Goal: Obtain resource: Download file/media

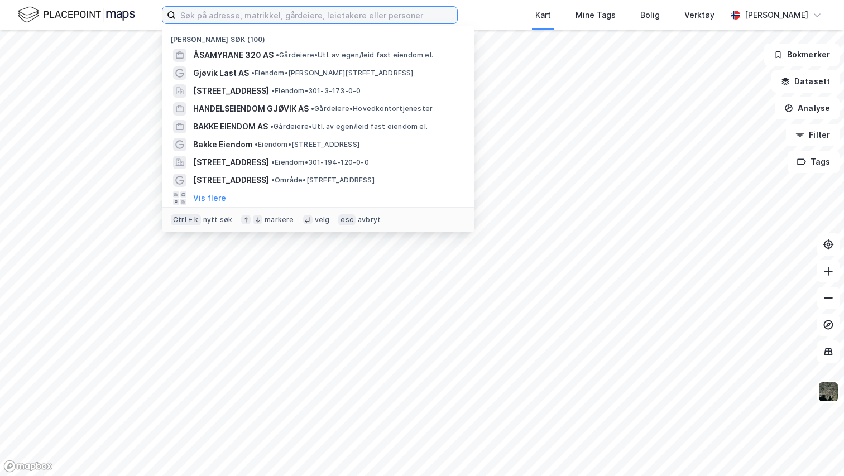
click at [213, 20] on input at bounding box center [316, 15] width 281 height 17
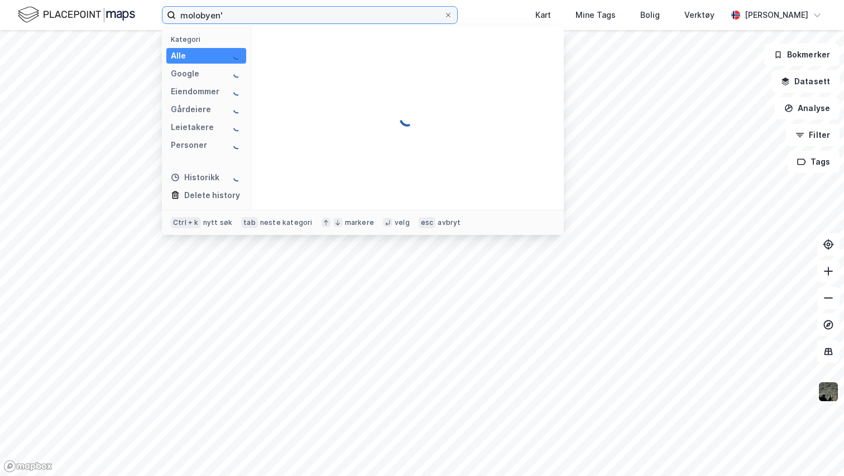
type input "molobyen"
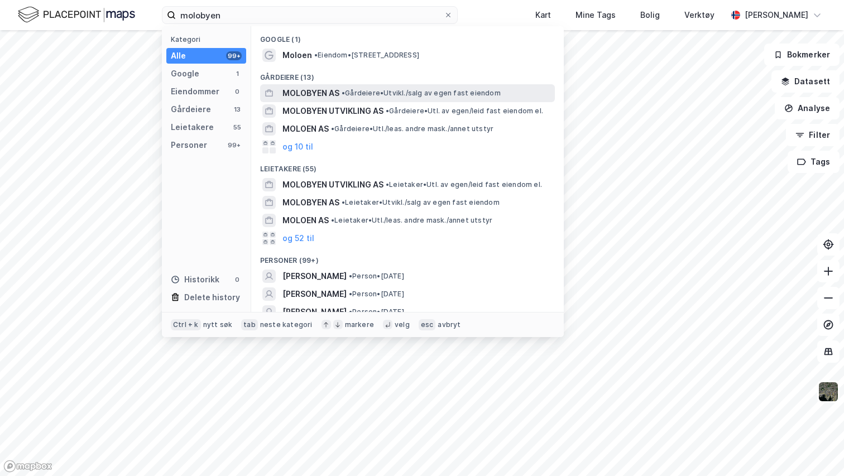
click at [310, 91] on span "MOLOBYEN AS" at bounding box center [310, 93] width 57 height 13
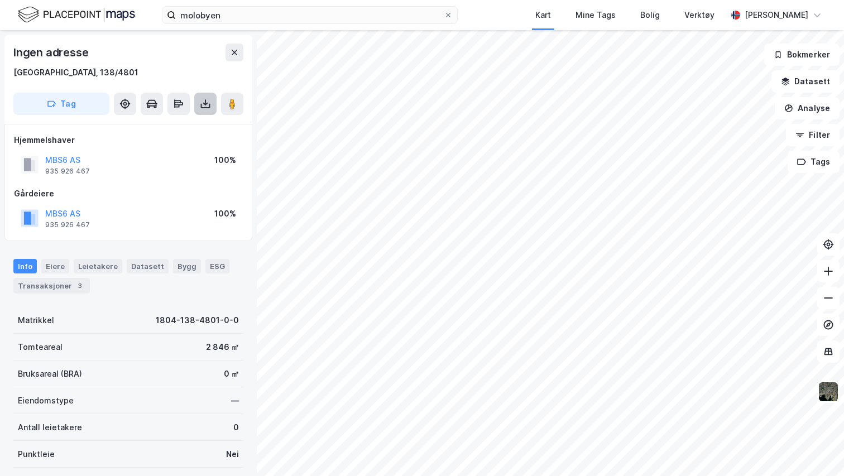
click at [205, 98] on icon at bounding box center [205, 103] width 11 height 11
click at [176, 126] on div "Last ned grunnbok" at bounding box center [150, 126] width 65 height 9
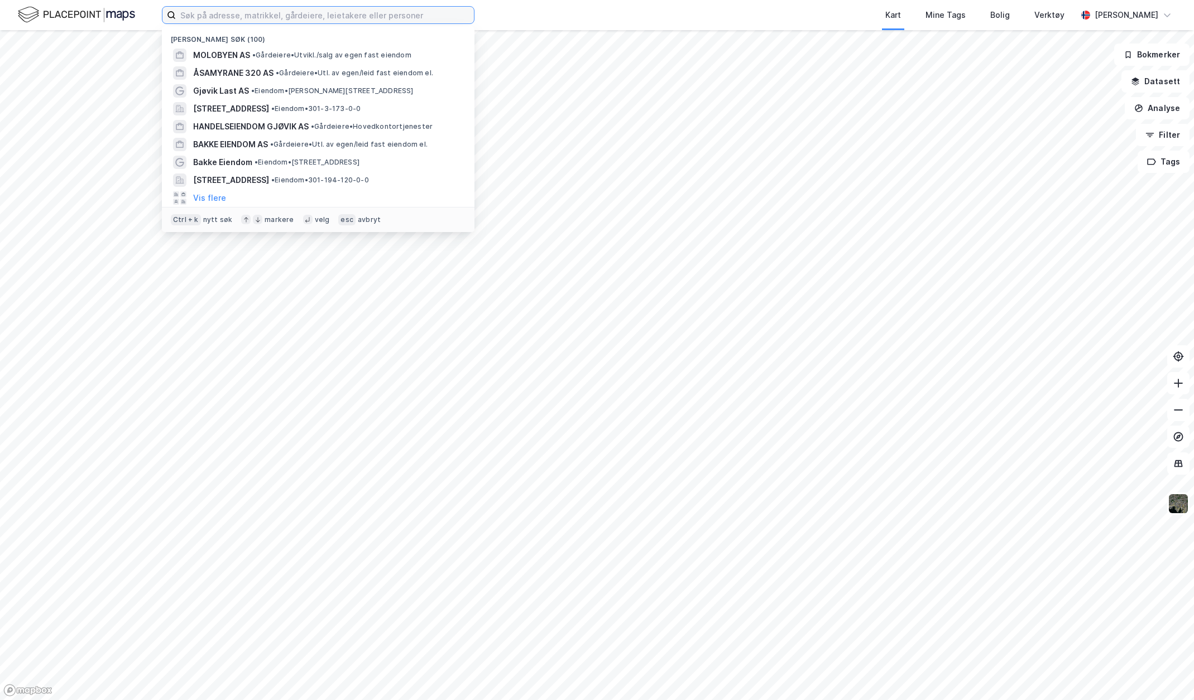
click at [230, 17] on input at bounding box center [325, 15] width 298 height 17
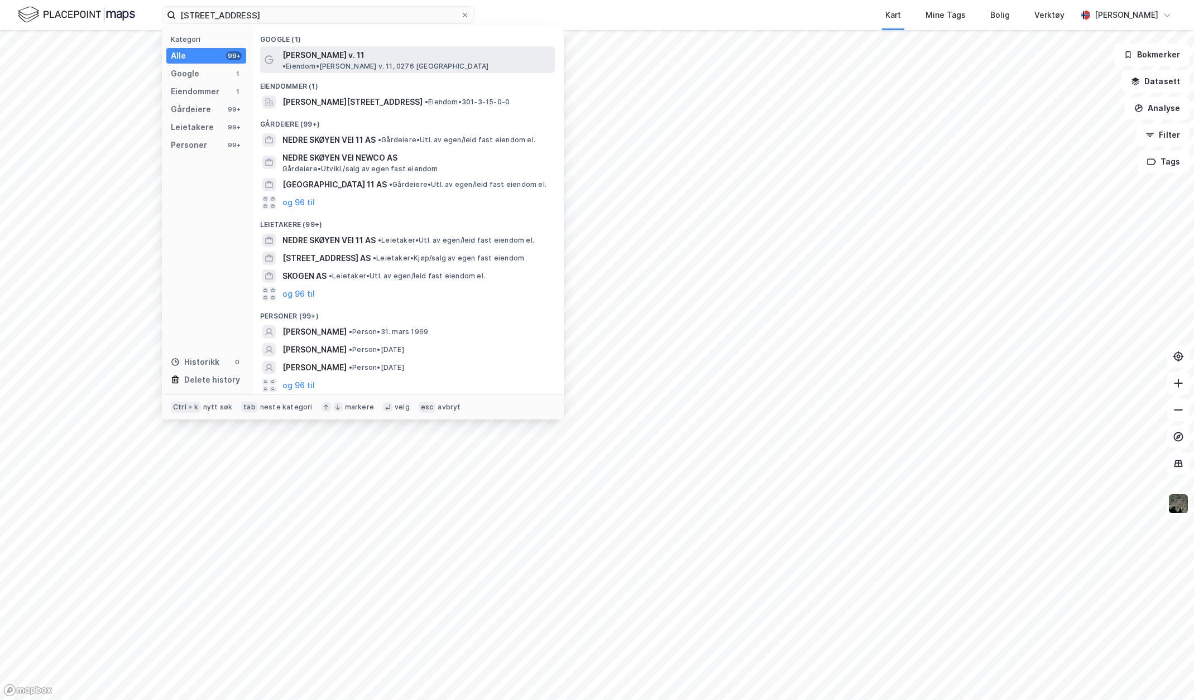
click at [314, 54] on span "Nedre Skøyen v. 11" at bounding box center [323, 55] width 82 height 13
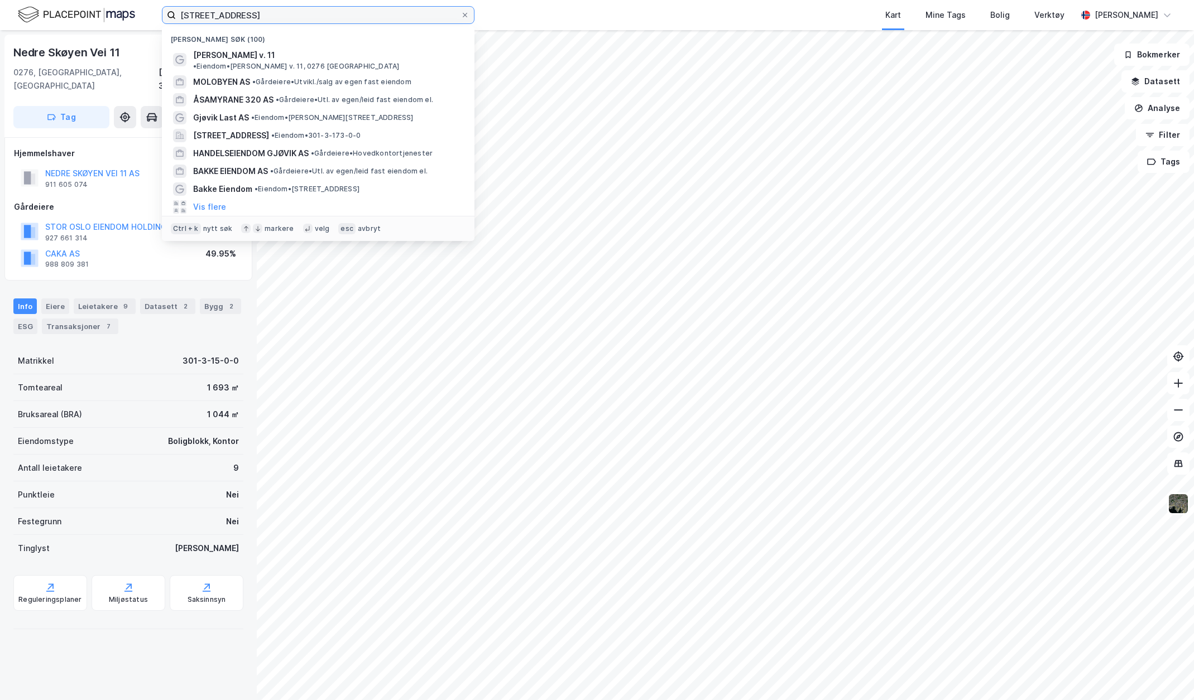
drag, startPoint x: 294, startPoint y: 19, endPoint x: 166, endPoint y: 17, distance: 127.3
click at [170, 17] on label "nedre skøyen vei 11" at bounding box center [318, 15] width 313 height 18
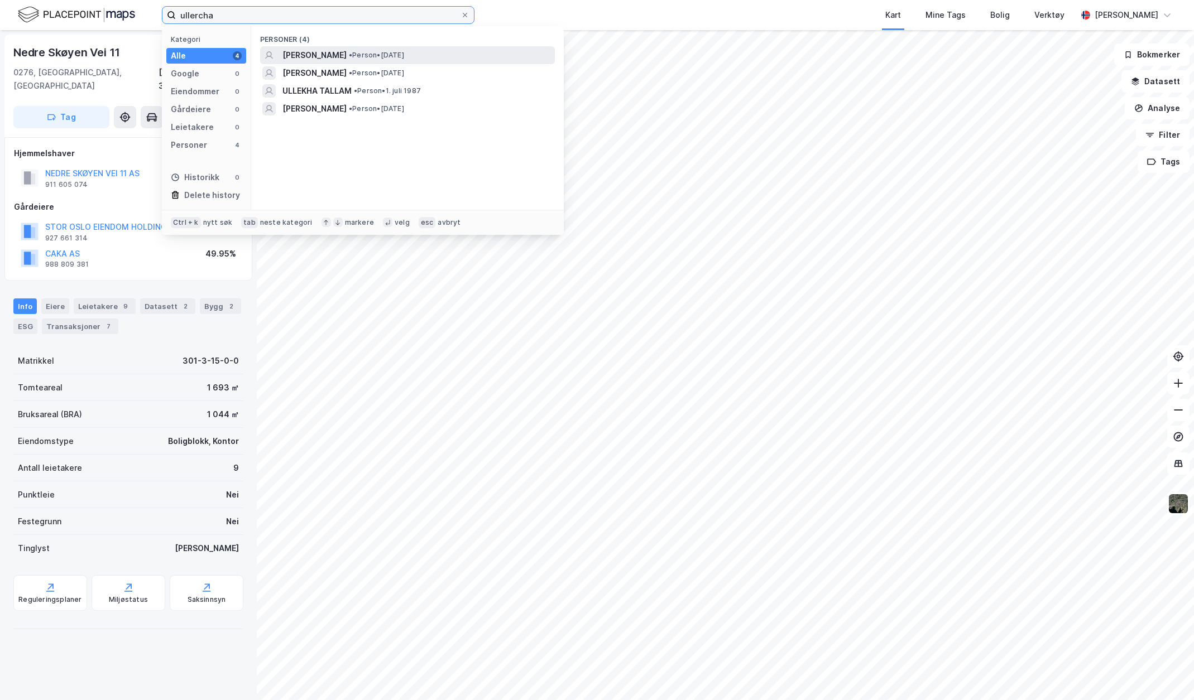
drag, startPoint x: 353, startPoint y: 15, endPoint x: 313, endPoint y: 54, distance: 55.6
click at [313, 24] on div "ullercha Kategori Alle 4 Google 0 Eiendommer 0 Gårdeiere 0 Leietakere 0 Persone…" at bounding box center [318, 15] width 313 height 18
drag, startPoint x: 239, startPoint y: 16, endPoint x: 122, endPoint y: 12, distance: 117.8
click at [122, 12] on div "ullercha Kategori Alle 4 Google 0 Eiendommer 0 Gårdeiere 0 Leietakere 0 Persone…" at bounding box center [597, 15] width 1194 height 30
paste input "Ullernchausséen 11"
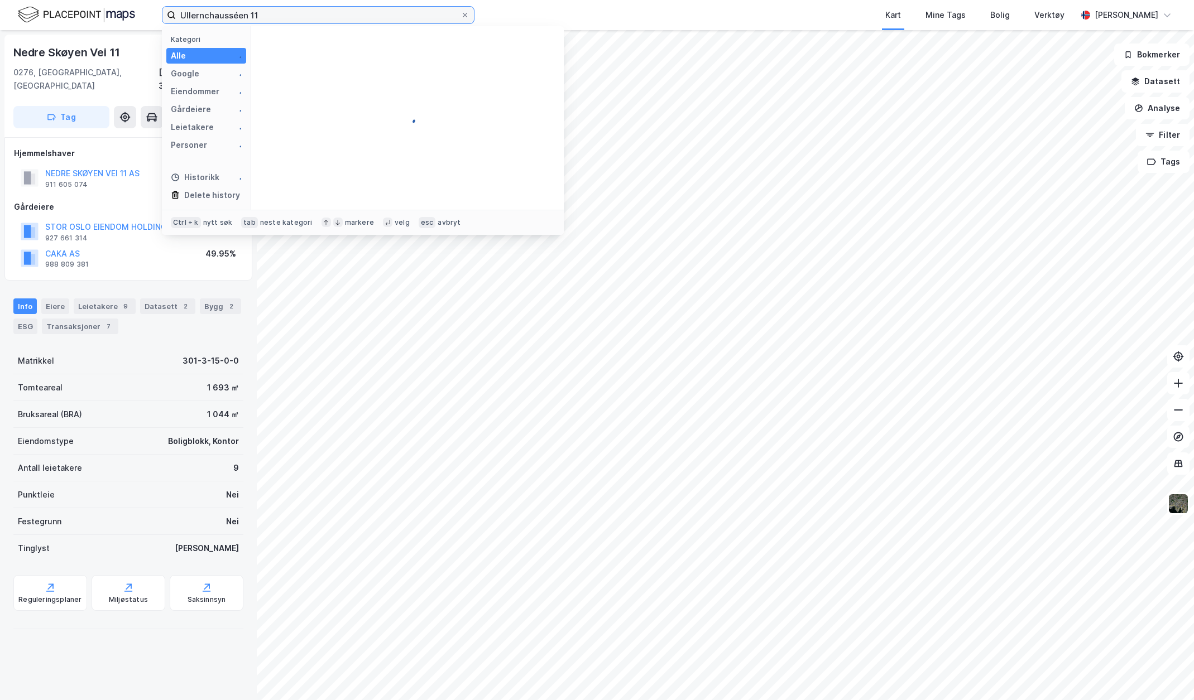
type input "Ullernchausséen 11"
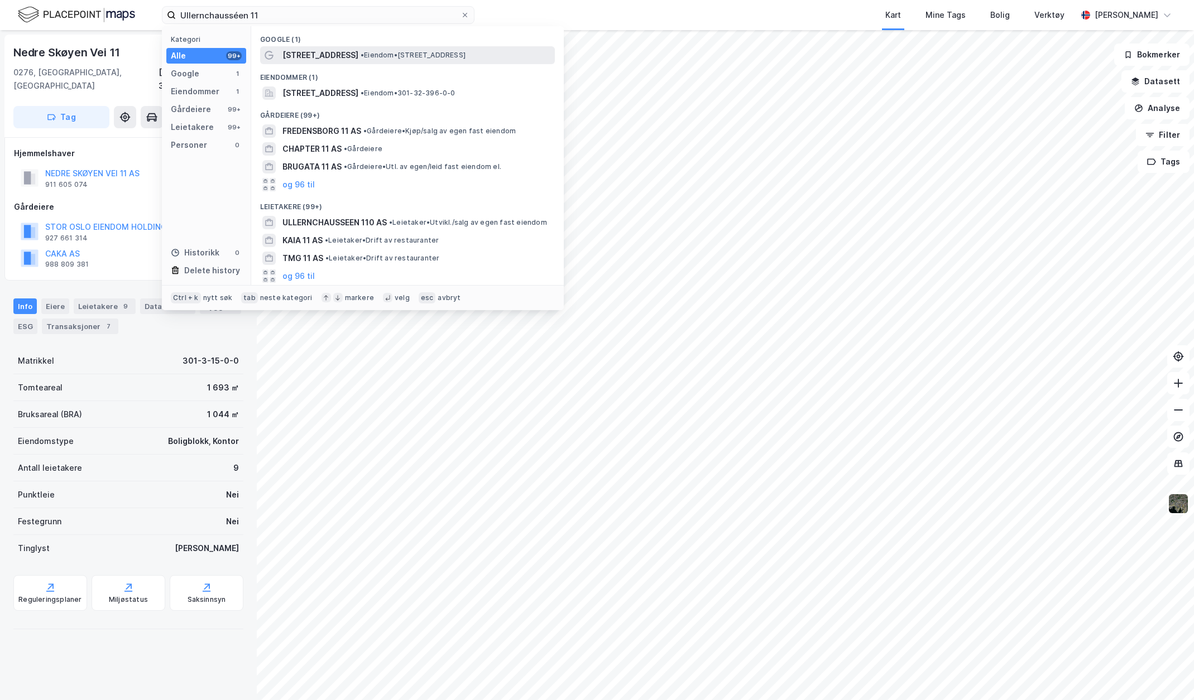
click at [300, 57] on span "Ullernchausseen 11" at bounding box center [320, 55] width 76 height 13
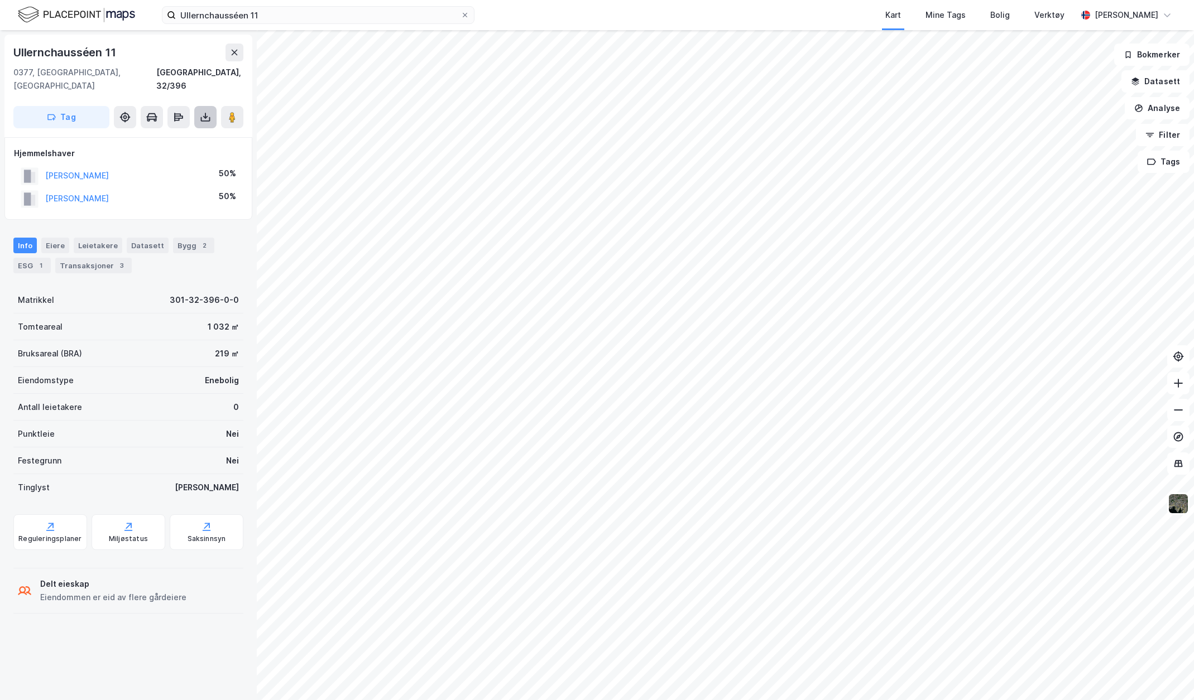
click at [204, 112] on icon at bounding box center [205, 117] width 11 height 11
click at [161, 135] on div "Last ned grunnbok" at bounding box center [150, 139] width 65 height 9
